Goal: Navigation & Orientation: Find specific page/section

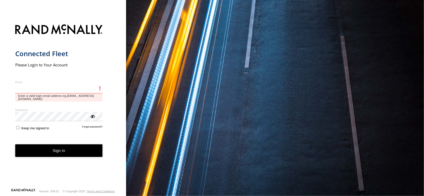
type input "**********"
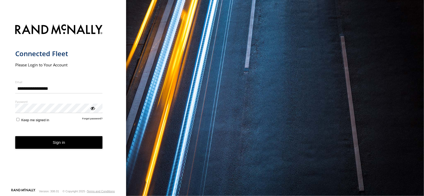
click at [78, 146] on button "Sign in" at bounding box center [59, 142] width 88 height 13
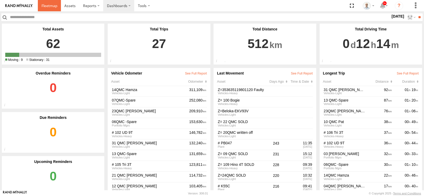
click at [43, 4] on span at bounding box center [50, 5] width 16 height 5
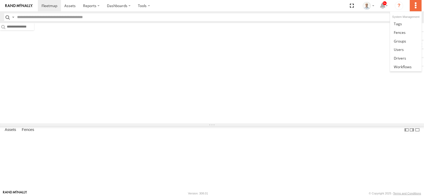
click at [419, 6] on label at bounding box center [416, 5] width 12 height 11
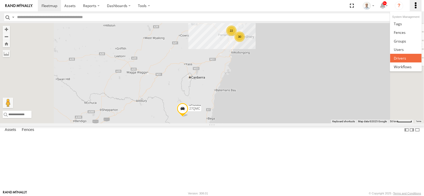
click at [406, 57] on span at bounding box center [400, 58] width 12 height 5
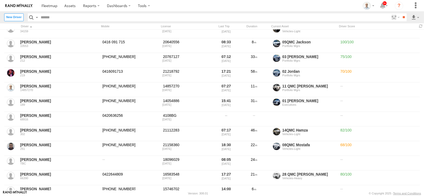
scroll to position [158, 0]
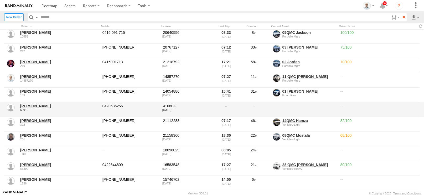
click at [35, 105] on link "Mathew Ward" at bounding box center [59, 106] width 79 height 5
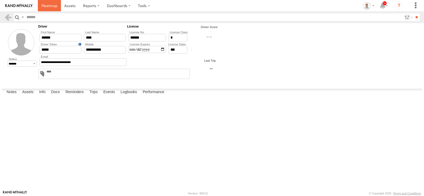
click at [55, 3] on span at bounding box center [50, 5] width 16 height 5
